Goal: Navigation & Orientation: Go to known website

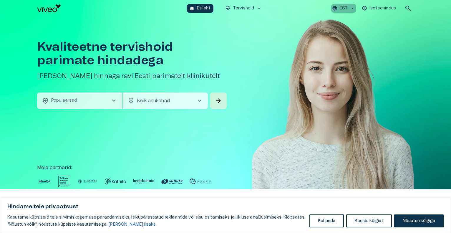
click at [353, 7] on icon "button" at bounding box center [352, 8] width 5 height 5
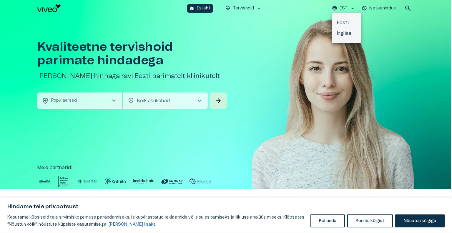
click at [346, 32] on li "Inglise" at bounding box center [346, 33] width 29 height 11
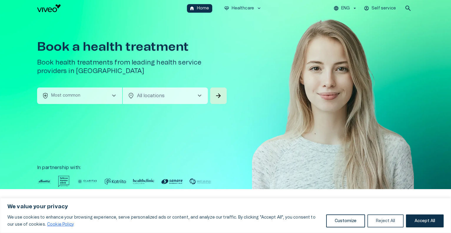
click at [372, 221] on button "Reject All" at bounding box center [385, 220] width 36 height 13
